Goal: Task Accomplishment & Management: Use online tool/utility

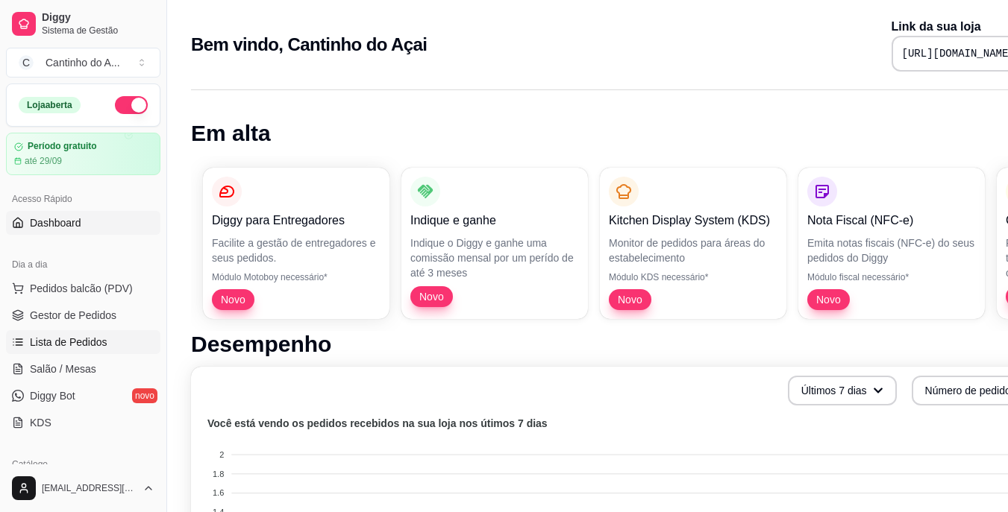
click at [98, 342] on span "Lista de Pedidos" at bounding box center [69, 342] width 78 height 15
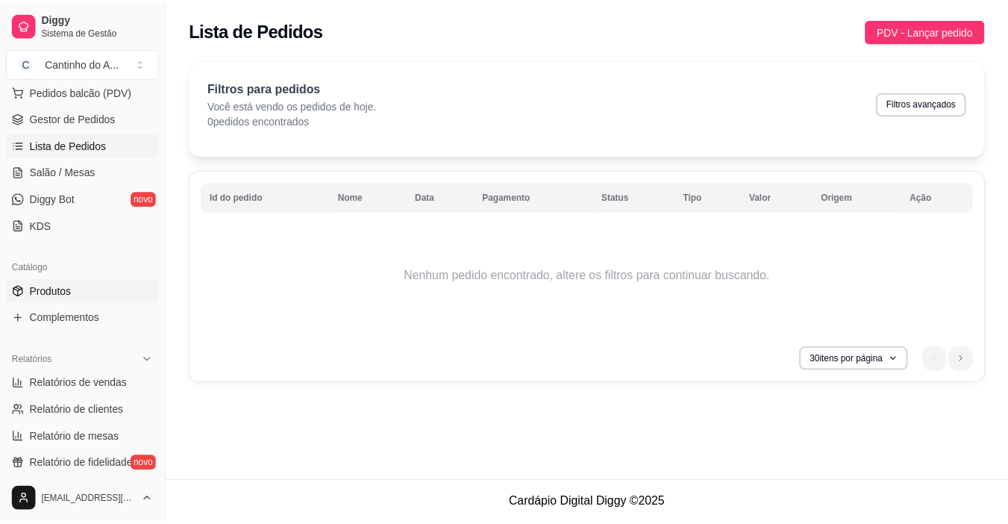
scroll to position [224, 0]
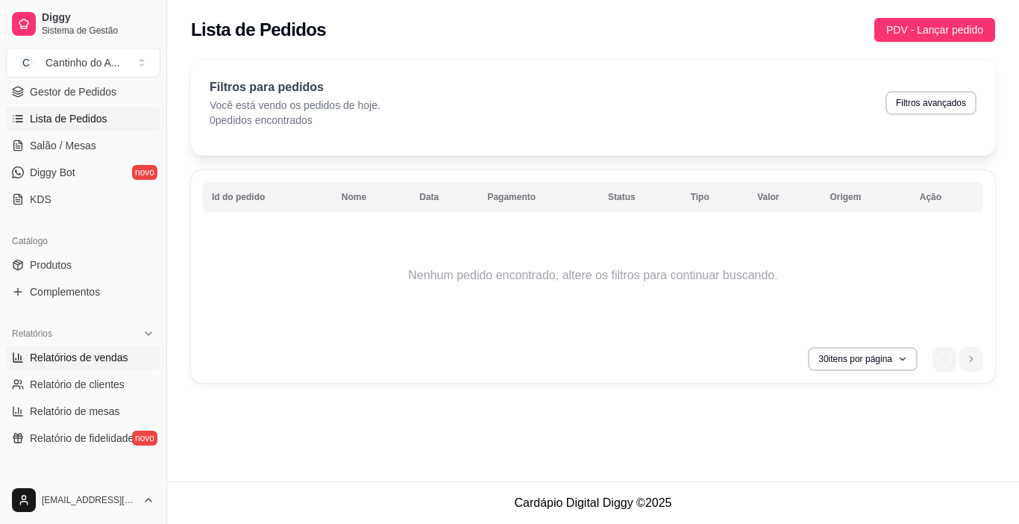
click at [92, 353] on span "Relatórios de vendas" at bounding box center [79, 357] width 98 height 15
select select "ALL"
select select "0"
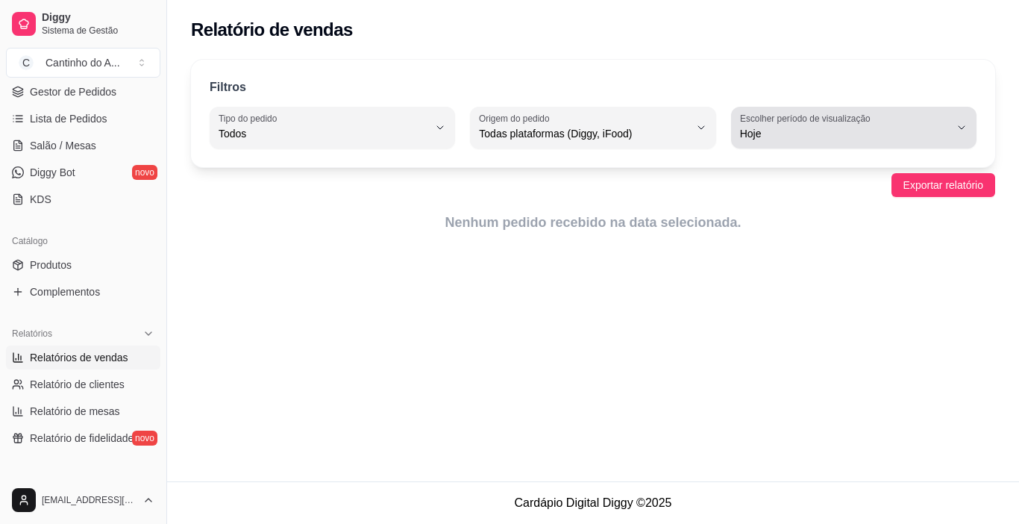
click at [770, 119] on div "Hoje" at bounding box center [845, 128] width 210 height 30
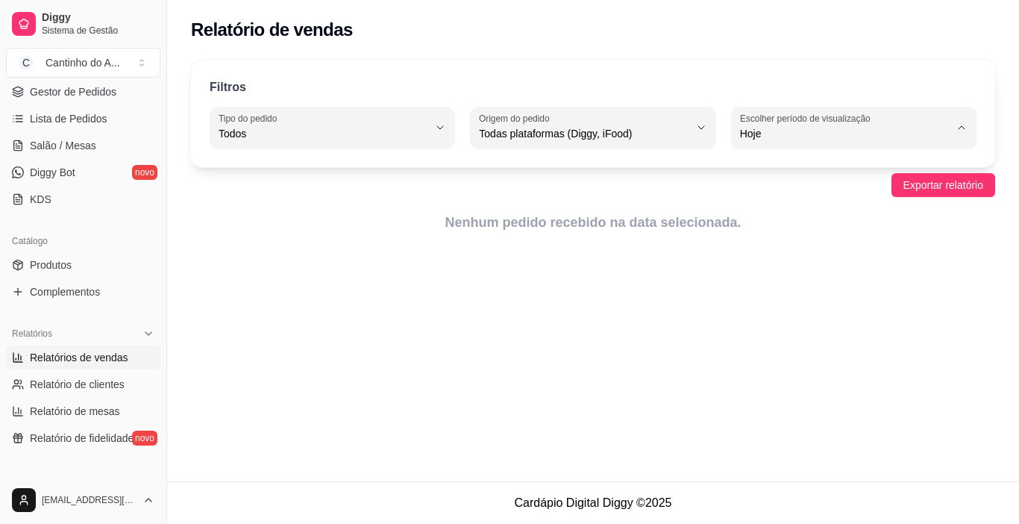
click at [755, 286] on li "45 dias" at bounding box center [853, 291] width 224 height 23
type input "45"
select select "45"
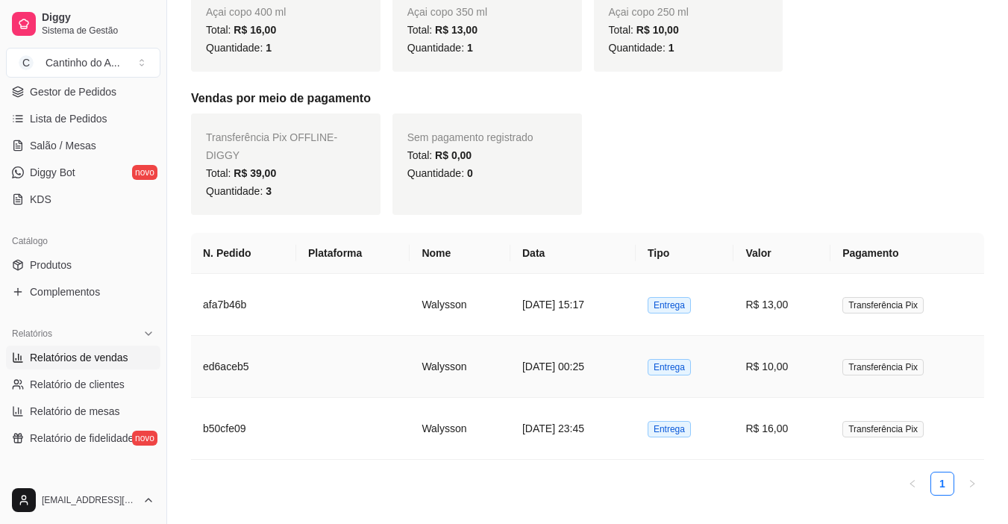
scroll to position [372, 0]
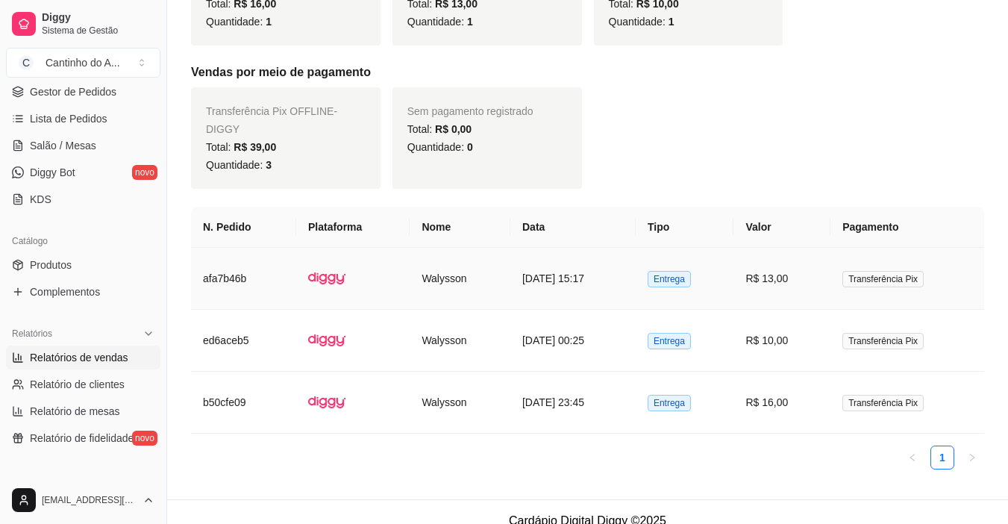
click at [586, 259] on td "[DATE] 15:17" at bounding box center [572, 279] width 125 height 62
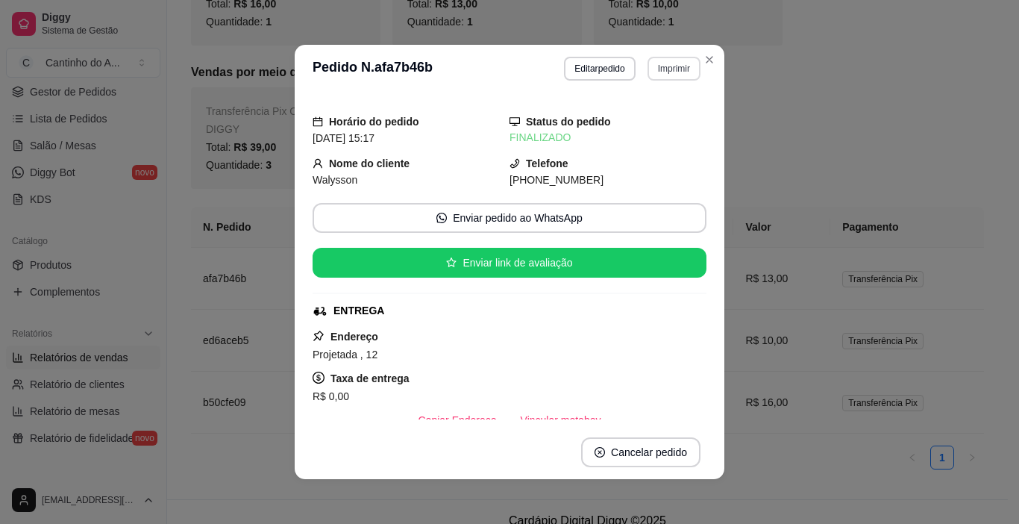
click at [670, 66] on button "Imprimir" at bounding box center [673, 69] width 53 height 24
click at [609, 116] on button "IMPRESSORA" at bounding box center [642, 121] width 108 height 24
click at [655, 65] on button "Imprimir" at bounding box center [673, 69] width 53 height 24
click at [649, 118] on button "IMPRESSORA" at bounding box center [641, 120] width 104 height 23
